Goal: Task Accomplishment & Management: Use online tool/utility

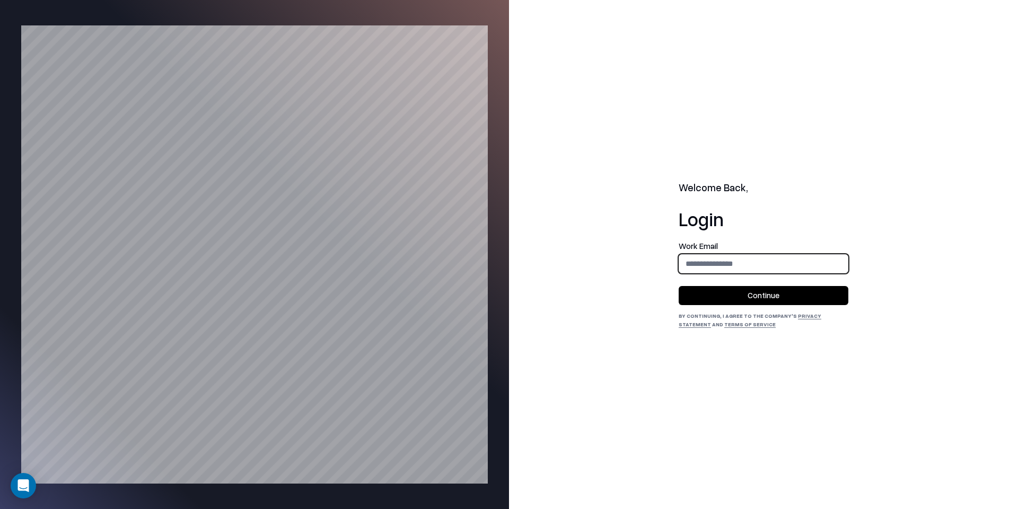
click at [730, 254] on input "email" at bounding box center [763, 264] width 169 height 20
type input "**********"
click at [758, 289] on button "Continue" at bounding box center [764, 295] width 170 height 19
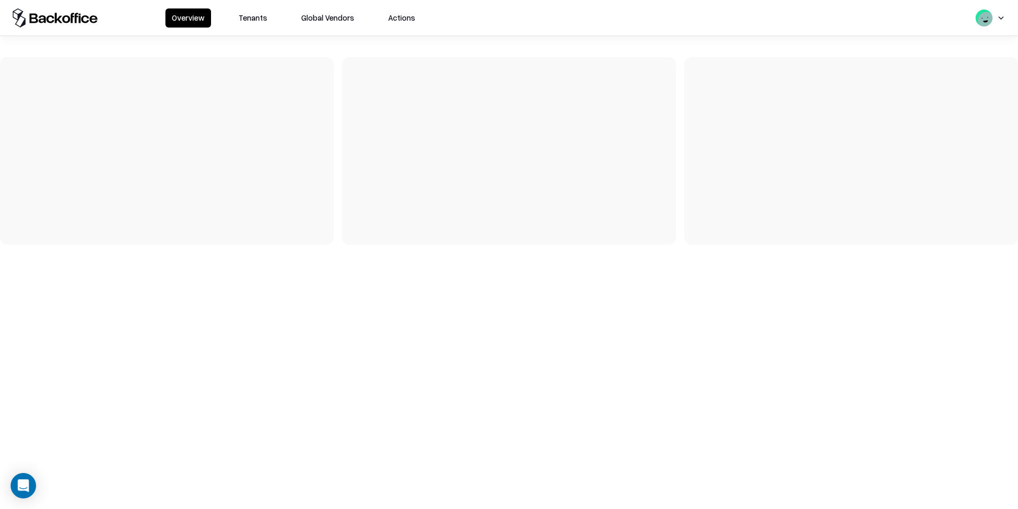
click at [245, 17] on button "Tenants" at bounding box center [252, 17] width 41 height 19
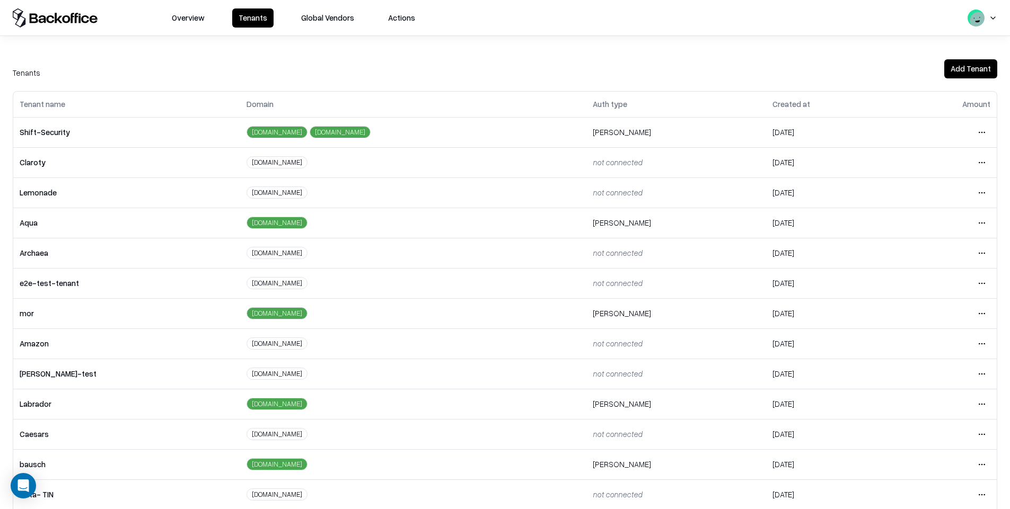
scroll to position [134, 0]
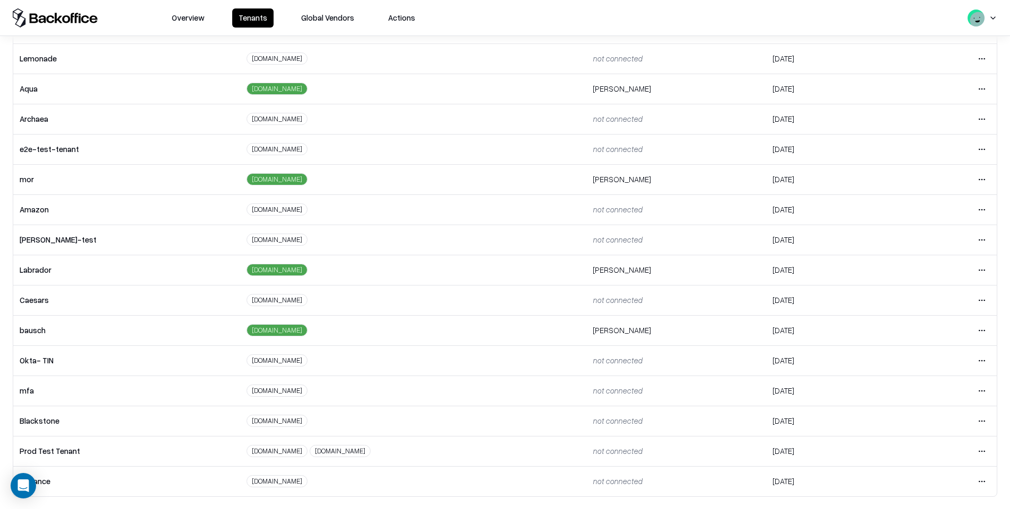
click at [978, 335] on html "Overview Tenants Global Vendors Actions Tenants Add Tenant Tenant name Domain A…" at bounding box center [505, 254] width 1010 height 509
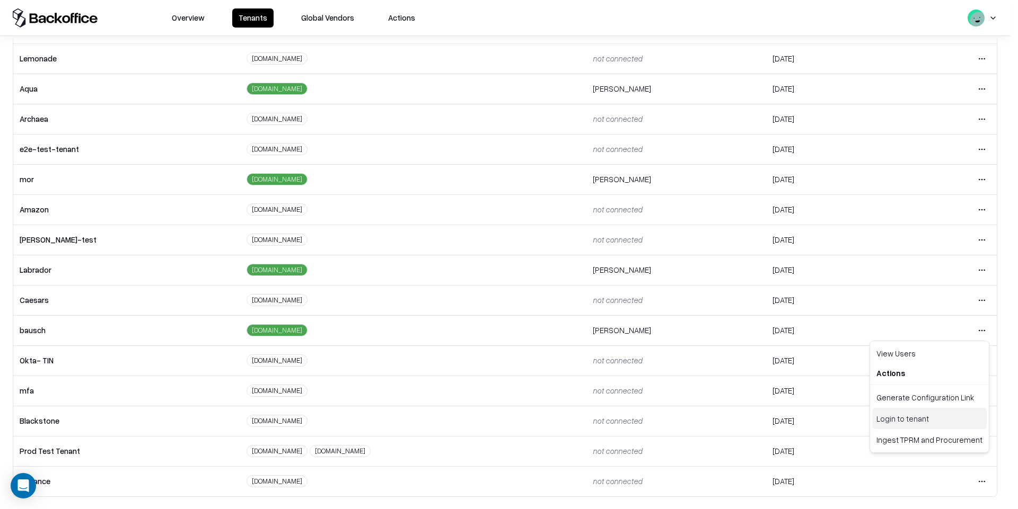
click at [913, 415] on div "Login to tenant" at bounding box center [929, 418] width 115 height 21
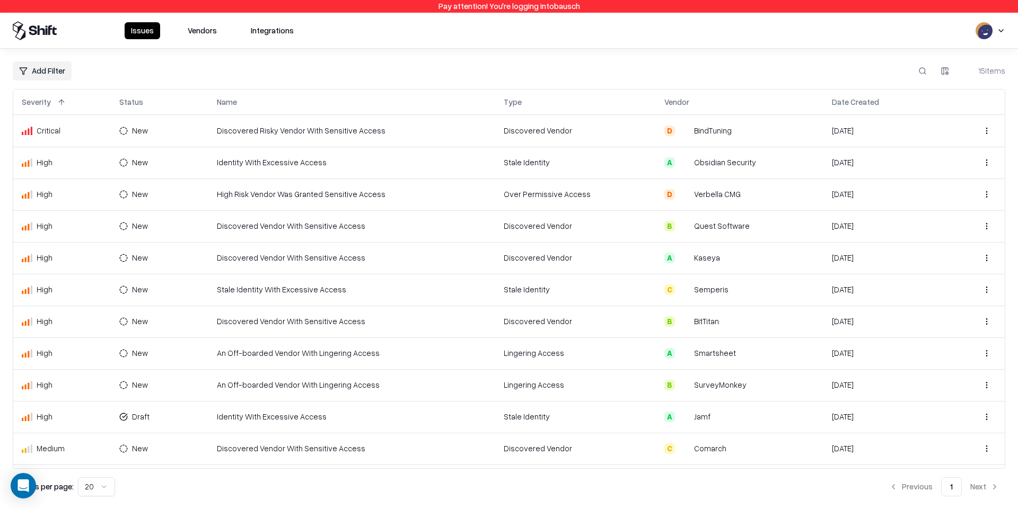
click at [194, 32] on button "Vendors" at bounding box center [202, 30] width 42 height 17
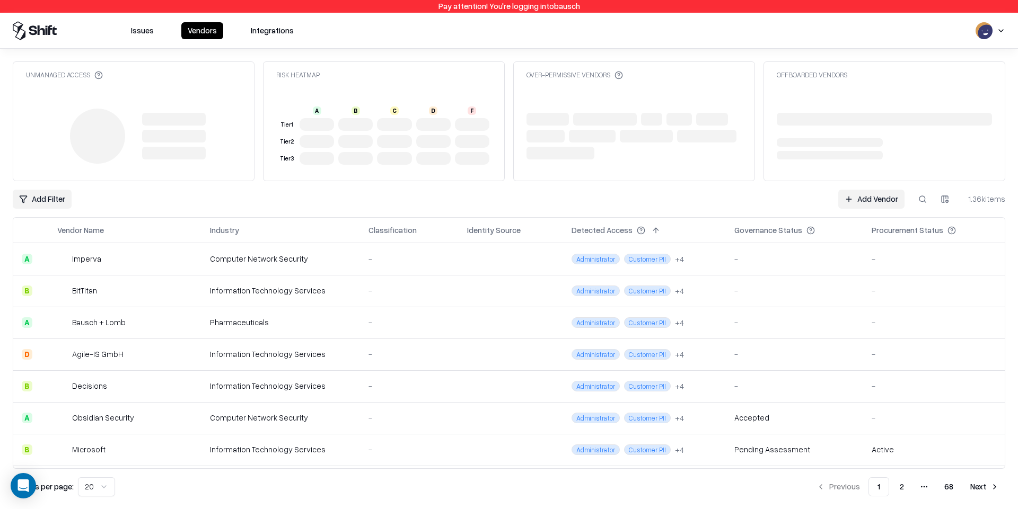
click at [48, 201] on html "Pay attention! You're logging into bausch Issues Vendors Integrations Unmanaged…" at bounding box center [509, 254] width 1018 height 509
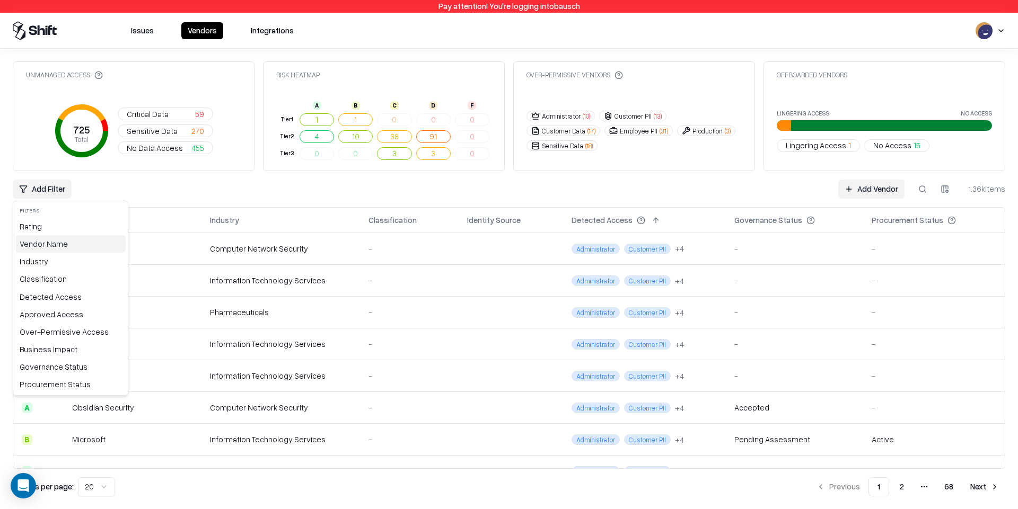
click at [41, 239] on div "Vendor Name" at bounding box center [70, 243] width 110 height 17
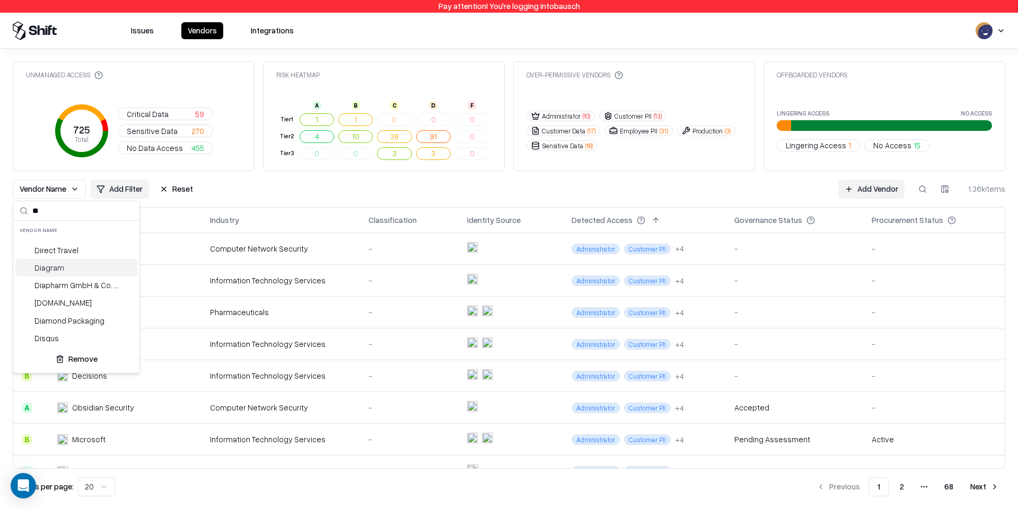
type input "**"
click at [78, 268] on div "Diagram" at bounding box center [76, 267] width 122 height 17
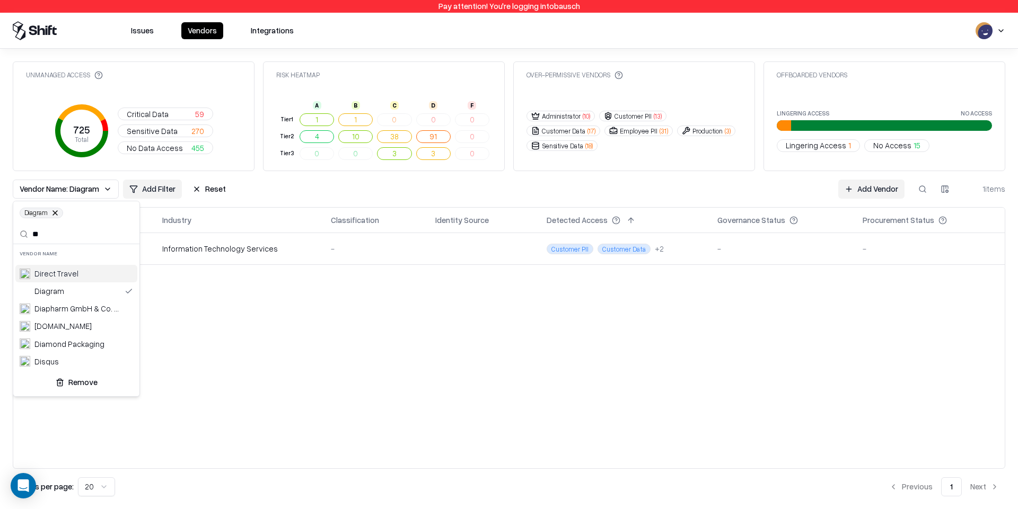
click at [332, 385] on html "Pay attention! You're logging into bausch Issues Vendors Integrations Unmanaged…" at bounding box center [509, 254] width 1018 height 509
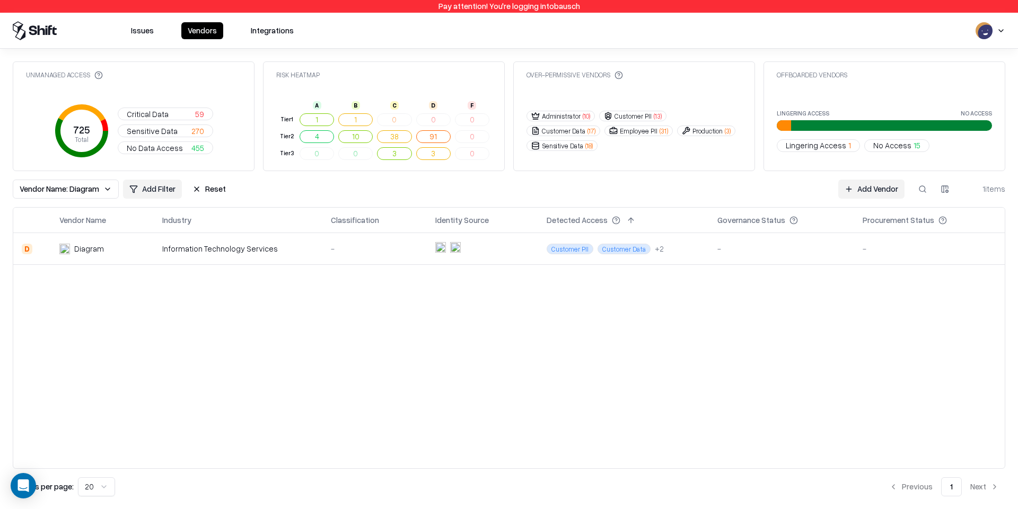
click at [75, 249] on div "Diagram" at bounding box center [89, 248] width 30 height 11
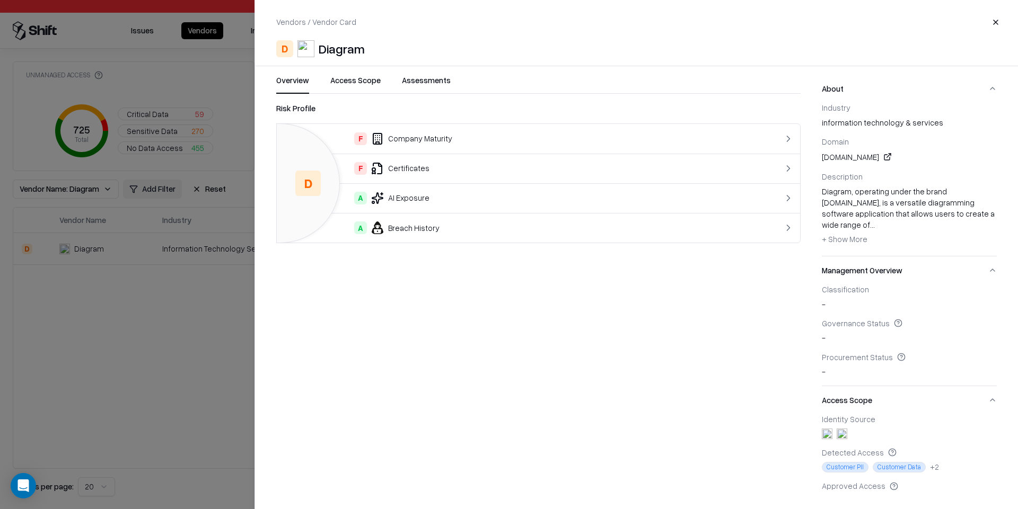
click at [847, 160] on div "diagrams.net" at bounding box center [909, 157] width 175 height 13
click at [881, 161] on link at bounding box center [887, 157] width 13 height 13
